Goal: Task Accomplishment & Management: Manage account settings

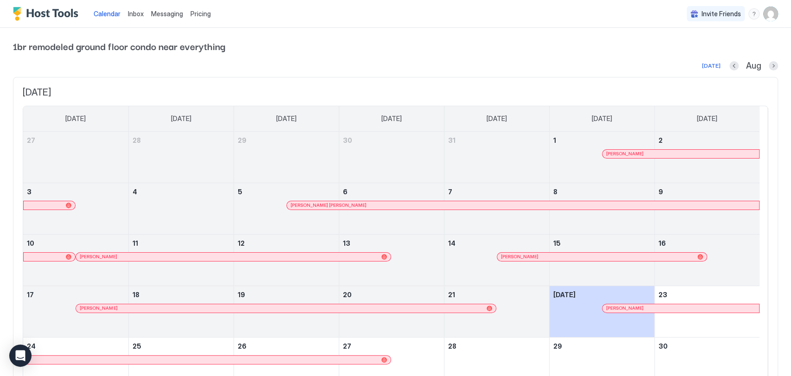
click at [203, 12] on span "Pricing" at bounding box center [201, 14] width 20 height 8
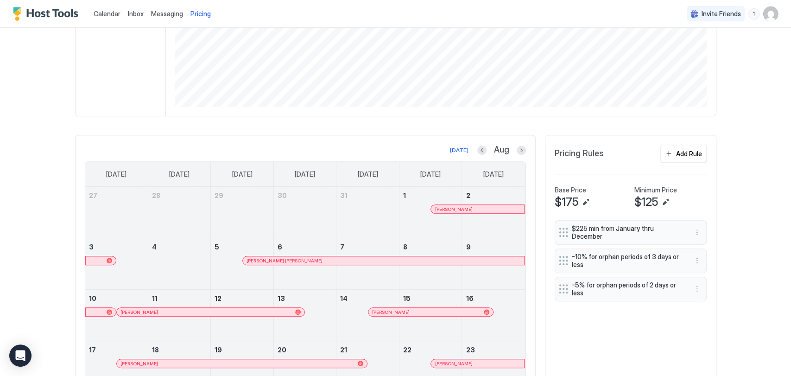
scroll to position [200, 0]
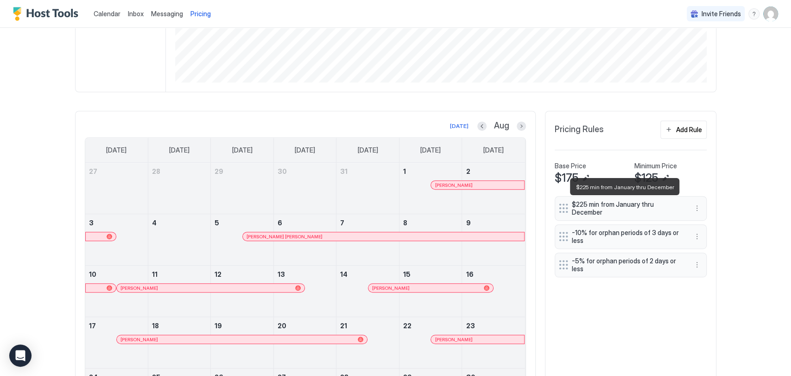
click at [644, 209] on span "$225 min from January thru December" at bounding box center [627, 208] width 110 height 16
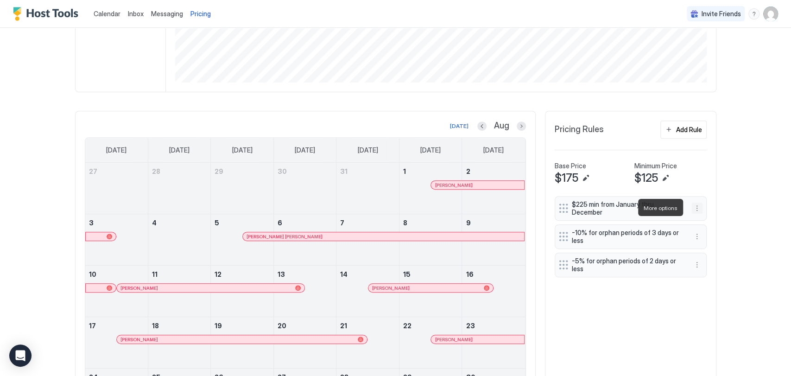
click at [698, 206] on button "More options" at bounding box center [697, 208] width 11 height 11
click at [697, 218] on div "Edit" at bounding box center [702, 220] width 20 height 7
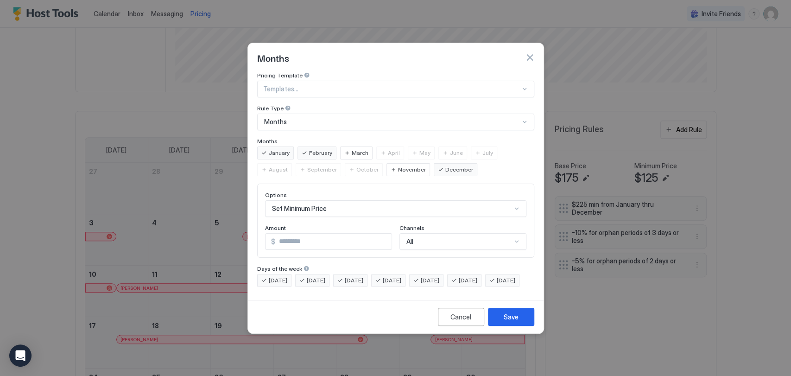
click at [352, 149] on span "March" at bounding box center [360, 153] width 17 height 8
click at [510, 322] on div "Save" at bounding box center [511, 317] width 15 height 10
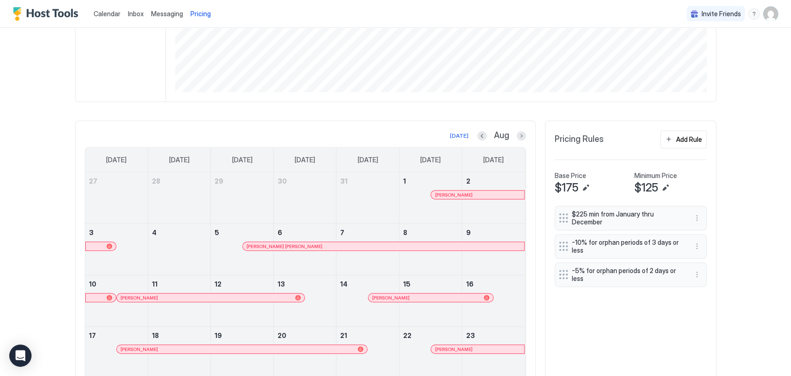
scroll to position [191, 0]
click at [517, 133] on button "Next month" at bounding box center [521, 135] width 9 height 9
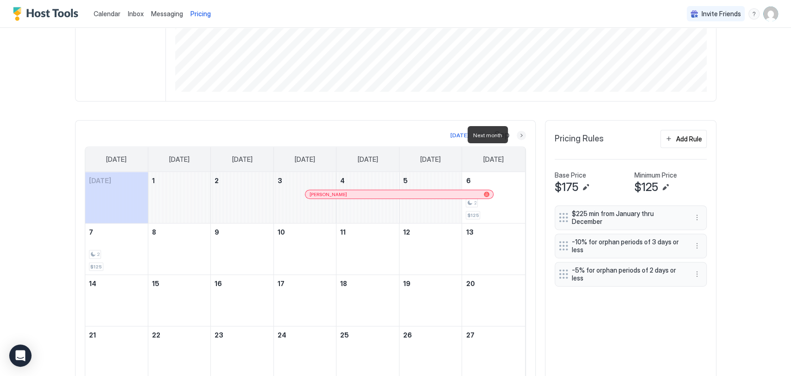
click at [517, 133] on button "Next month" at bounding box center [521, 135] width 9 height 9
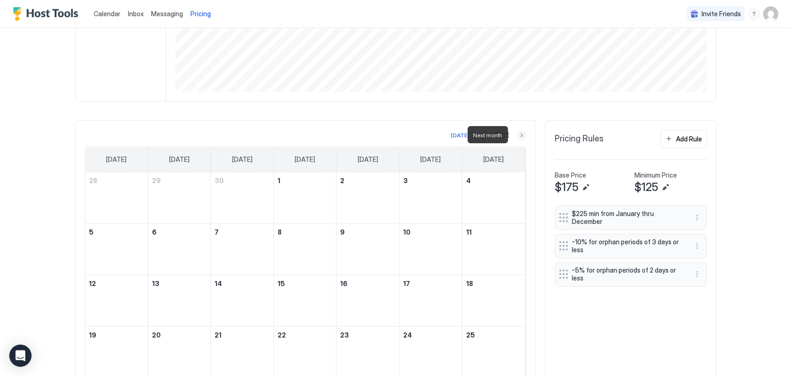
click at [517, 133] on button "Next month" at bounding box center [521, 135] width 9 height 9
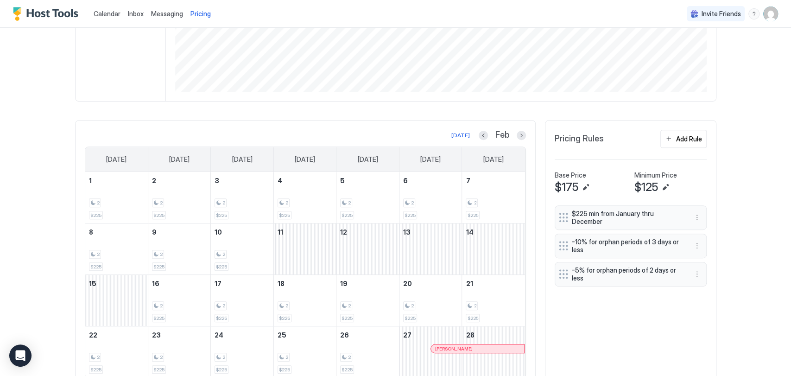
scroll to position [228, 0]
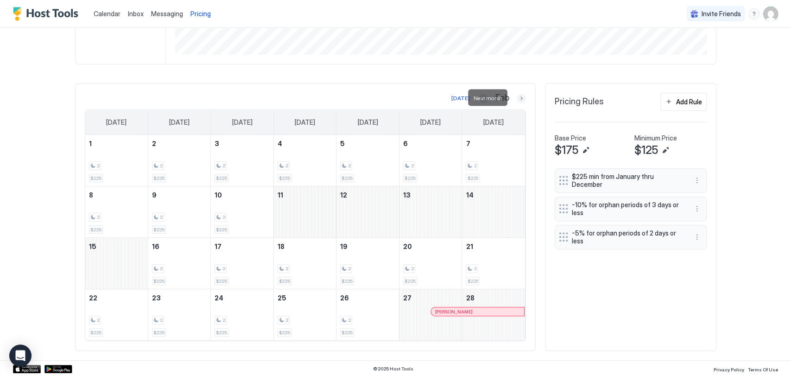
click at [520, 96] on button "Next month" at bounding box center [521, 98] width 9 height 9
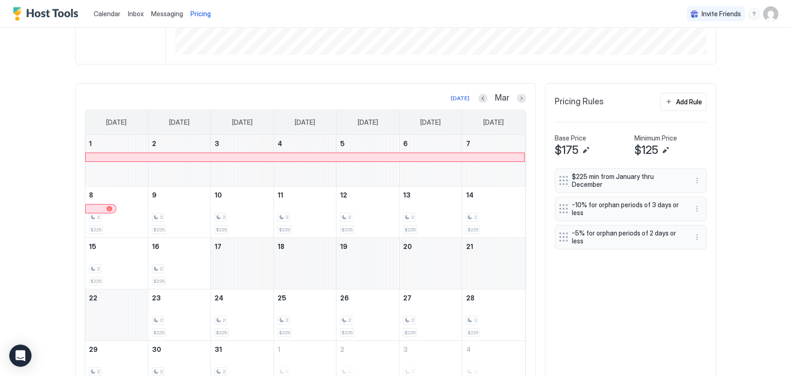
scroll to position [276, 0]
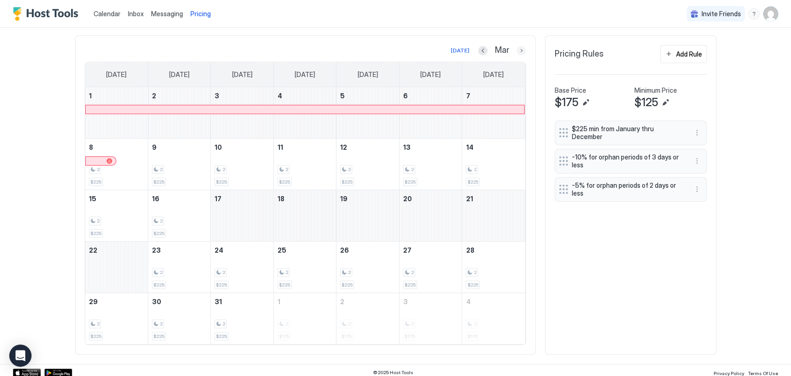
click at [517, 49] on button "Next month" at bounding box center [521, 50] width 9 height 9
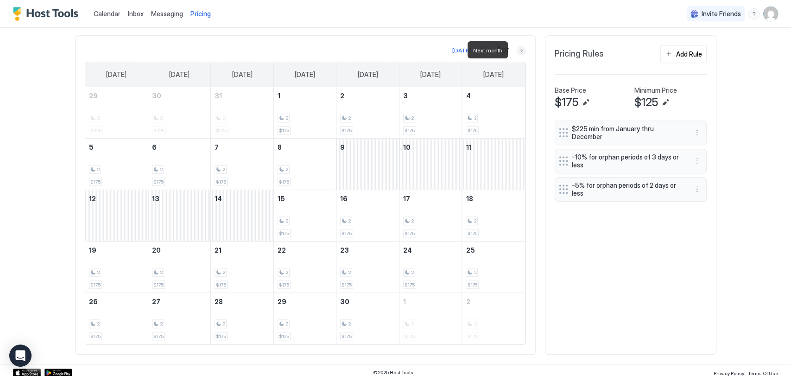
click at [517, 49] on button "Next month" at bounding box center [521, 50] width 9 height 9
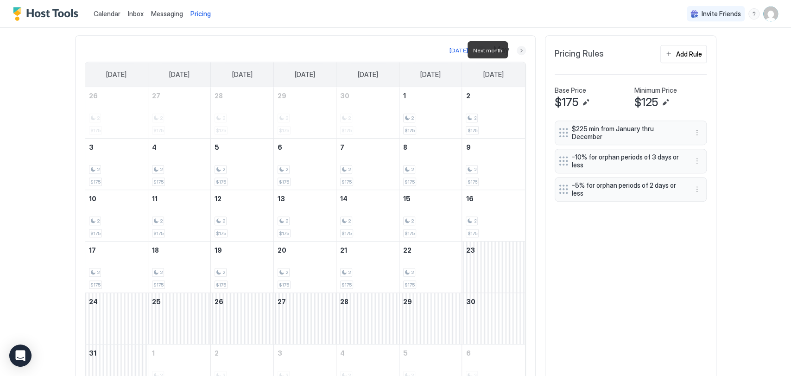
click at [517, 49] on button "Next month" at bounding box center [521, 50] width 9 height 9
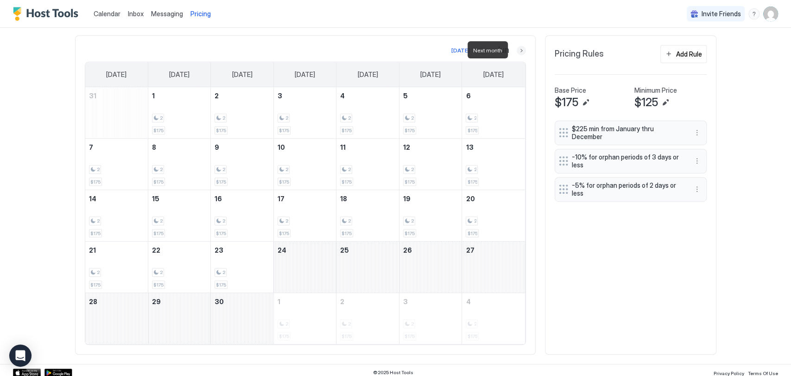
click at [517, 49] on button "Next month" at bounding box center [521, 50] width 9 height 9
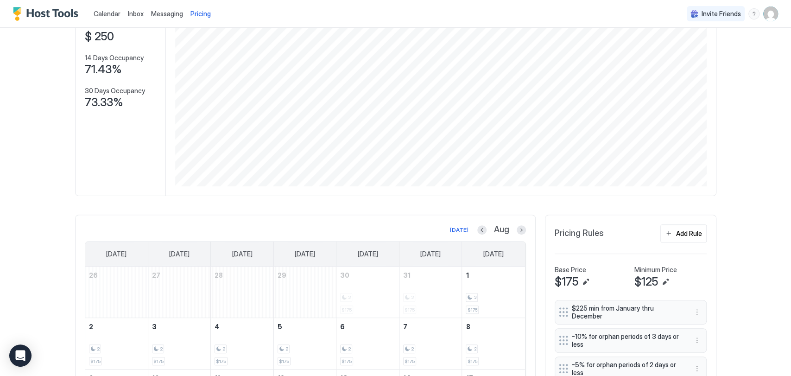
scroll to position [0, 0]
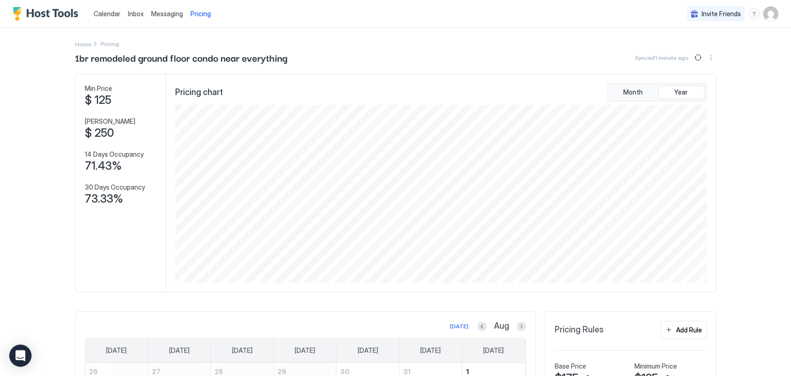
click at [134, 16] on span "Inbox" at bounding box center [136, 14] width 16 height 8
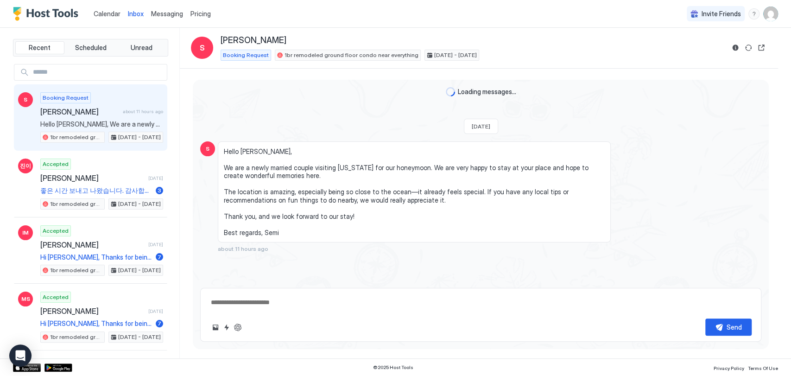
type textarea "*"
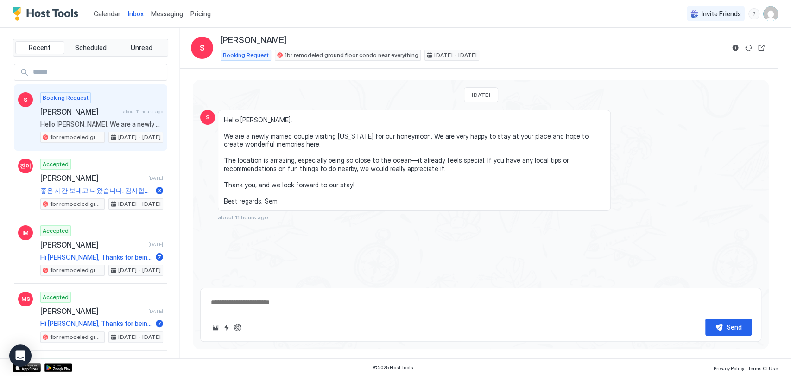
click at [197, 15] on span "Pricing" at bounding box center [201, 14] width 20 height 8
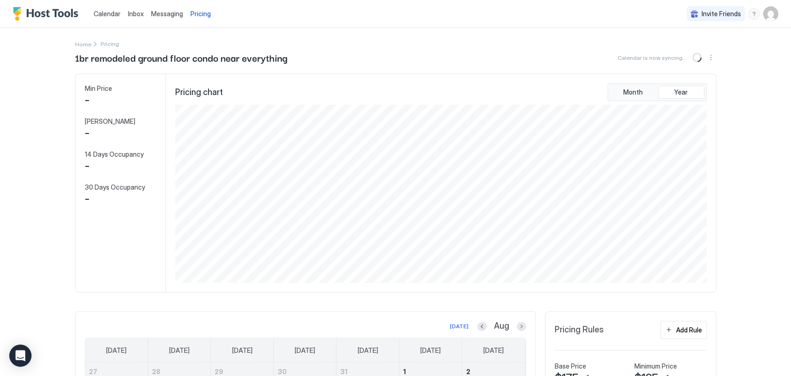
scroll to position [178, 534]
click at [517, 327] on button "Next month" at bounding box center [521, 326] width 9 height 9
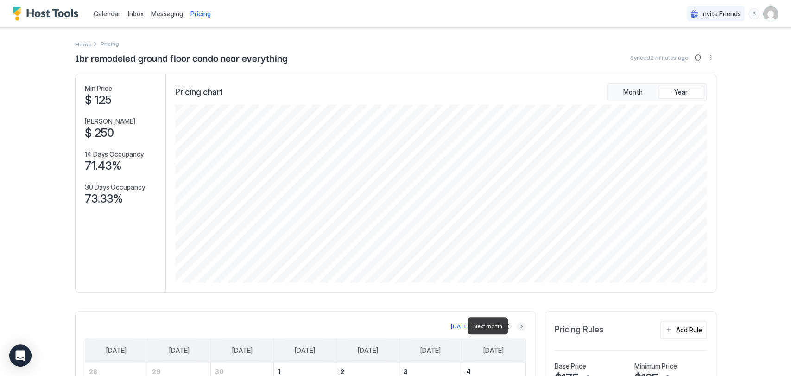
click at [517, 327] on button "Next month" at bounding box center [521, 326] width 9 height 9
click at [518, 325] on button "Next month" at bounding box center [521, 326] width 9 height 9
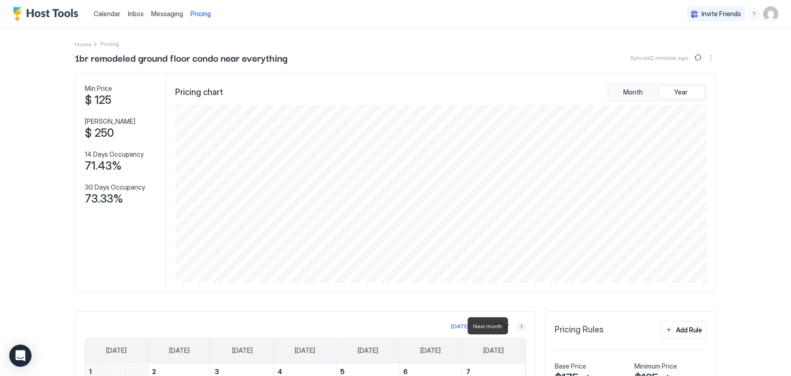
click at [518, 325] on button "Next month" at bounding box center [521, 326] width 9 height 9
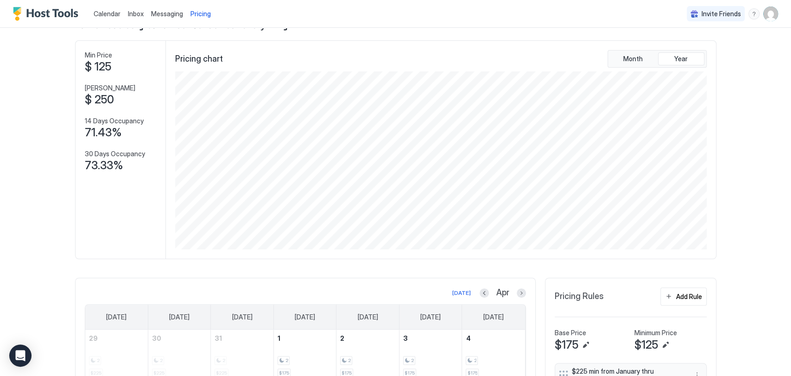
scroll to position [0, 0]
